Goal: Check status: Check status

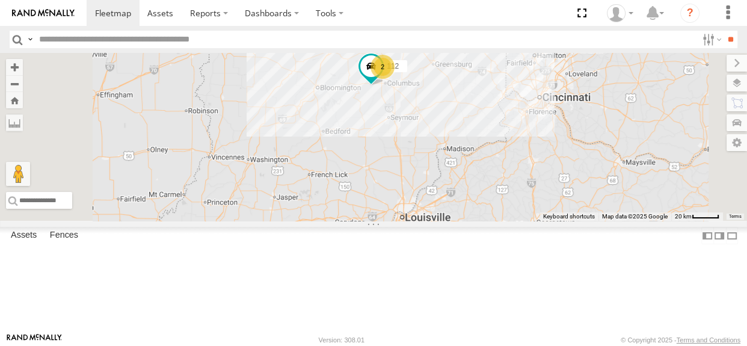
drag, startPoint x: 390, startPoint y: 162, endPoint x: 491, endPoint y: 81, distance: 129.6
click at [491, 81] on div "112 2 4 2 111" at bounding box center [373, 137] width 747 height 168
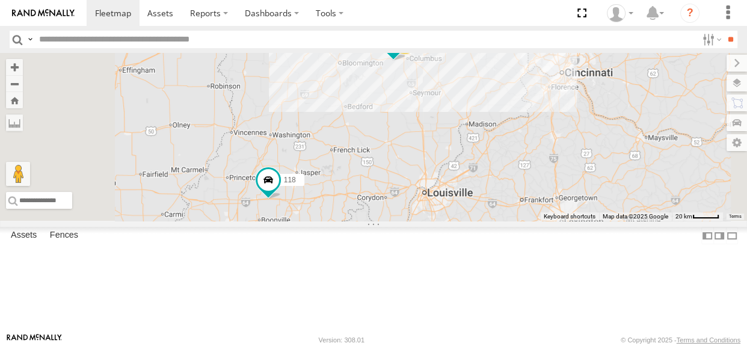
drag, startPoint x: 445, startPoint y: 192, endPoint x: 467, endPoint y: 167, distance: 33.7
click at [467, 167] on div "112 2 4 2 111 118" at bounding box center [373, 137] width 747 height 168
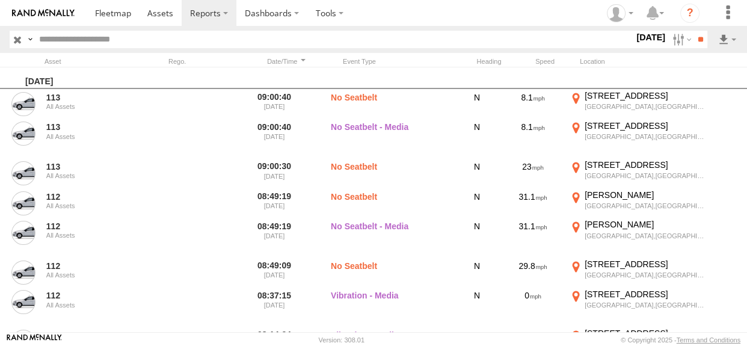
click at [0, 0] on span "Media" at bounding box center [0, 0] width 0 height 0
click at [679, 42] on label at bounding box center [681, 39] width 26 height 17
click at [0, 0] on span "Media" at bounding box center [0, 0] width 0 height 0
click at [697, 43] on input "**" at bounding box center [701, 39] width 14 height 17
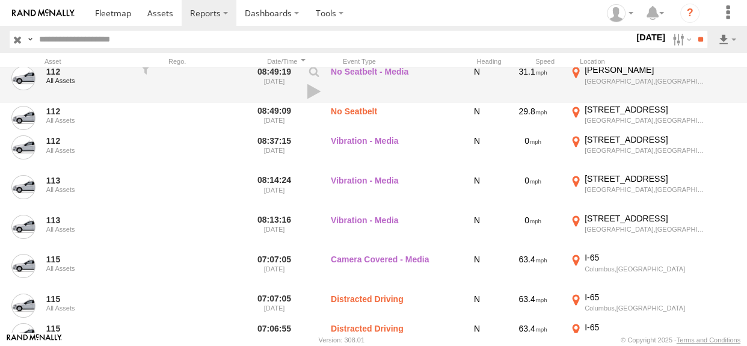
scroll to position [710, 0]
